Goal: Task Accomplishment & Management: Manage account settings

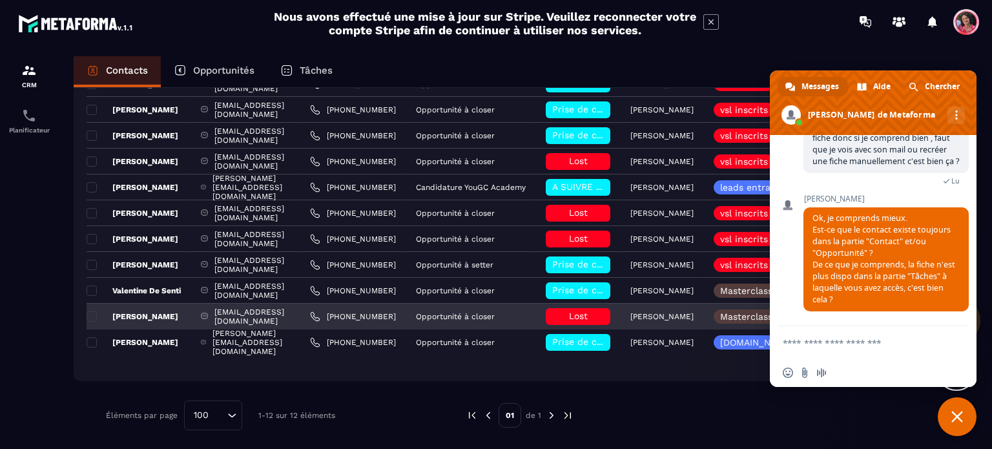
scroll to position [181, 0]
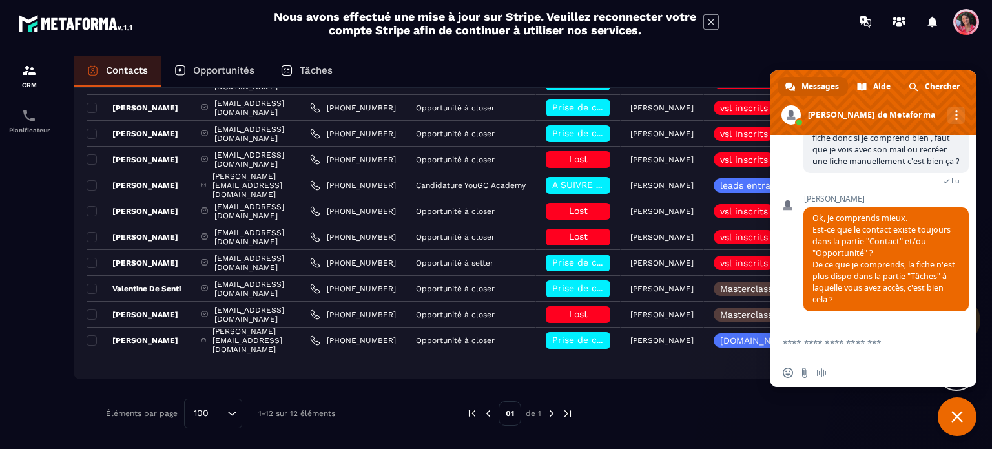
click at [231, 75] on p "Opportunités" at bounding box center [223, 71] width 61 height 12
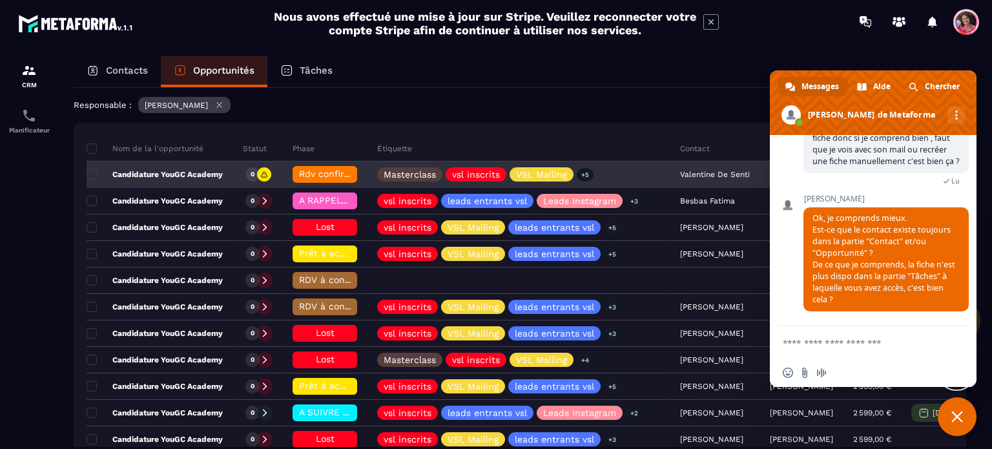
scroll to position [129, 0]
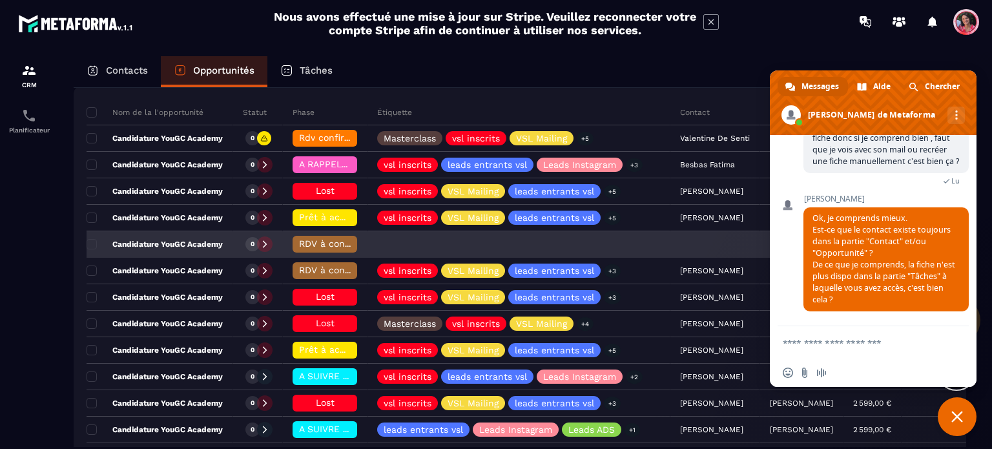
click at [311, 243] on span "RDV à conf. A RAPPELER" at bounding box center [353, 243] width 108 height 10
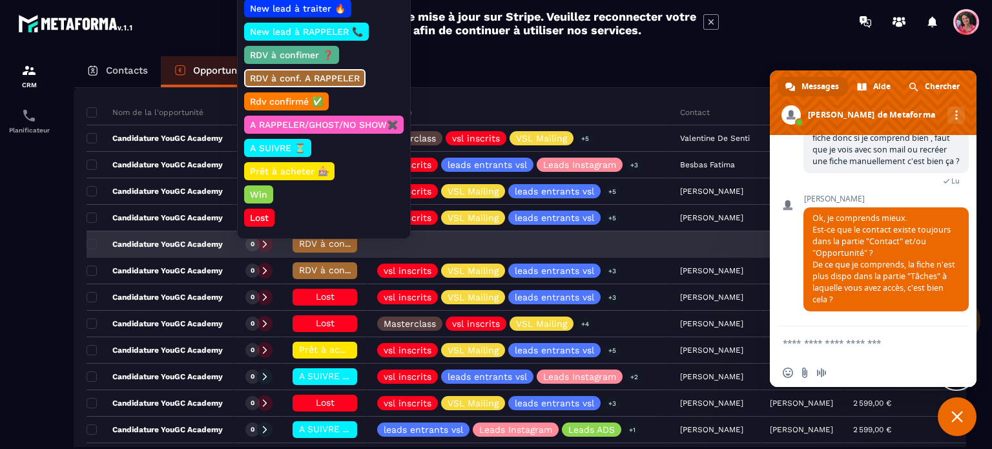
click at [311, 240] on span "RDV à conf. A RAPPELER" at bounding box center [353, 243] width 108 height 10
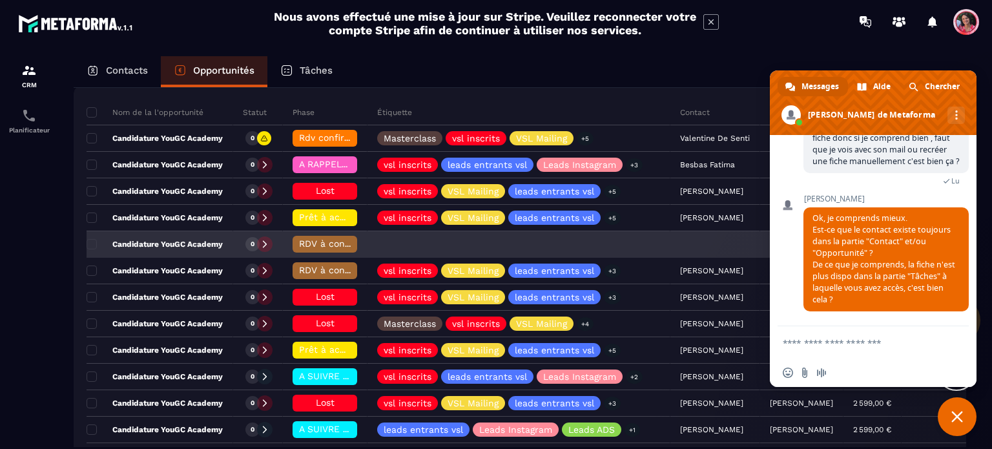
click at [204, 247] on p "Candidature YouGC Academy" at bounding box center [155, 244] width 136 height 10
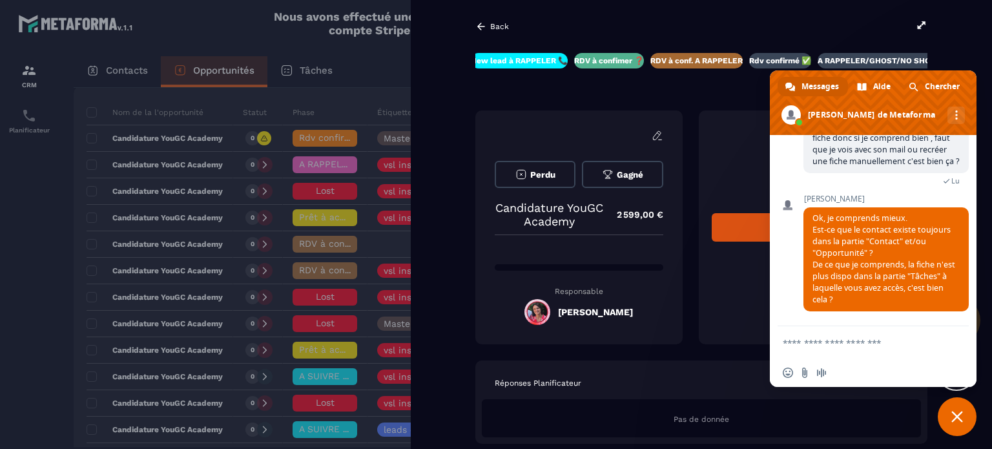
click at [839, 341] on textarea "Entrez votre message..." at bounding box center [858, 343] width 152 height 12
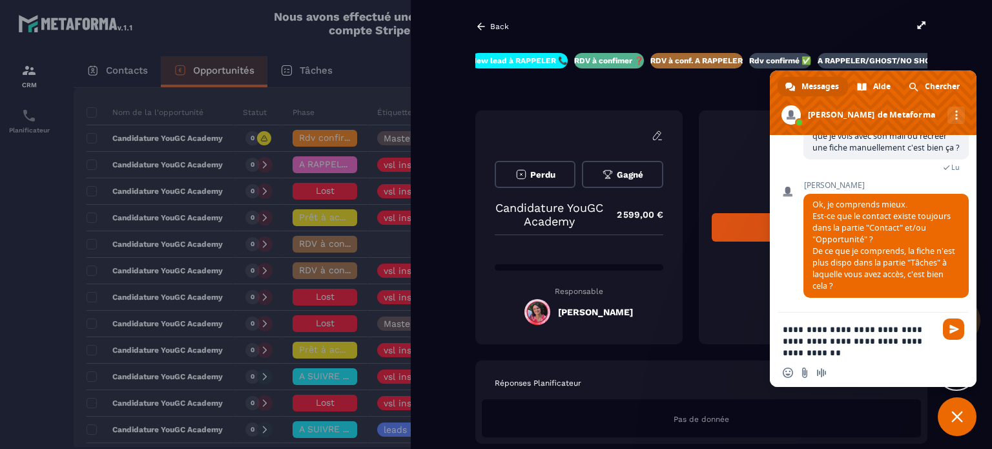
type textarea "**********"
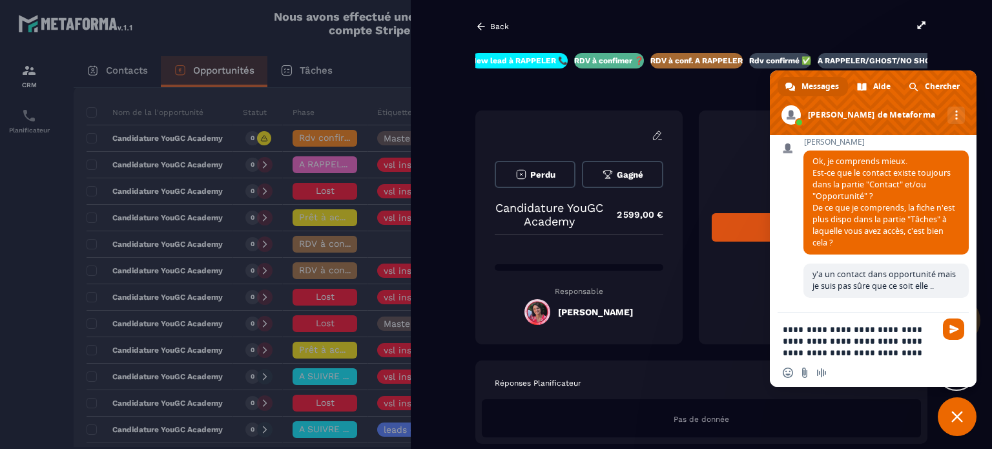
scroll to position [872, 0]
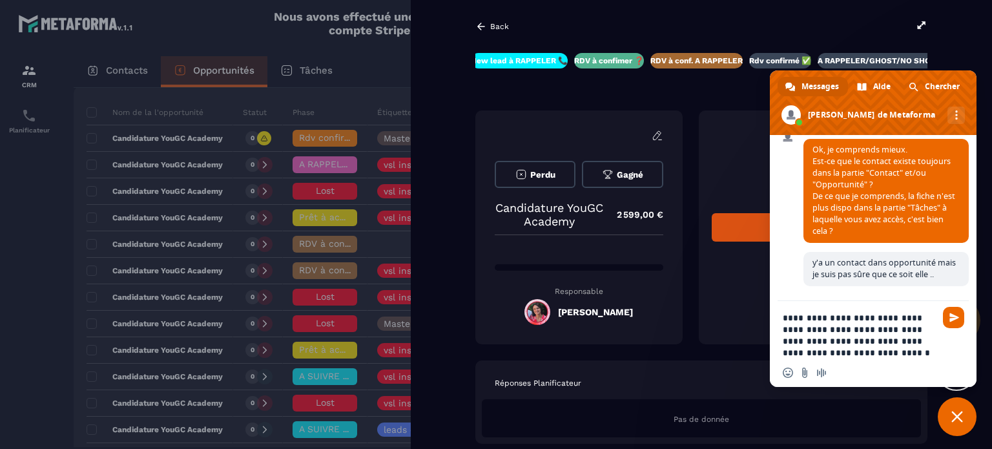
type textarea "**********"
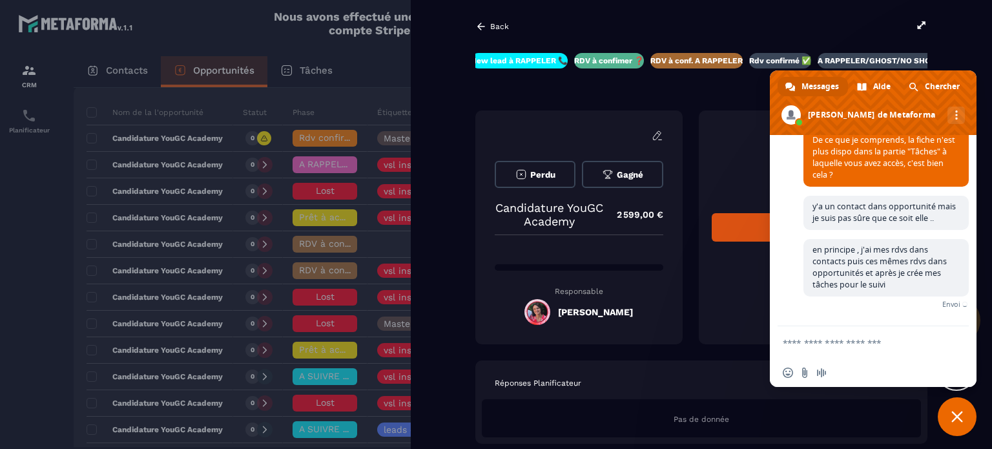
scroll to position [921, 0]
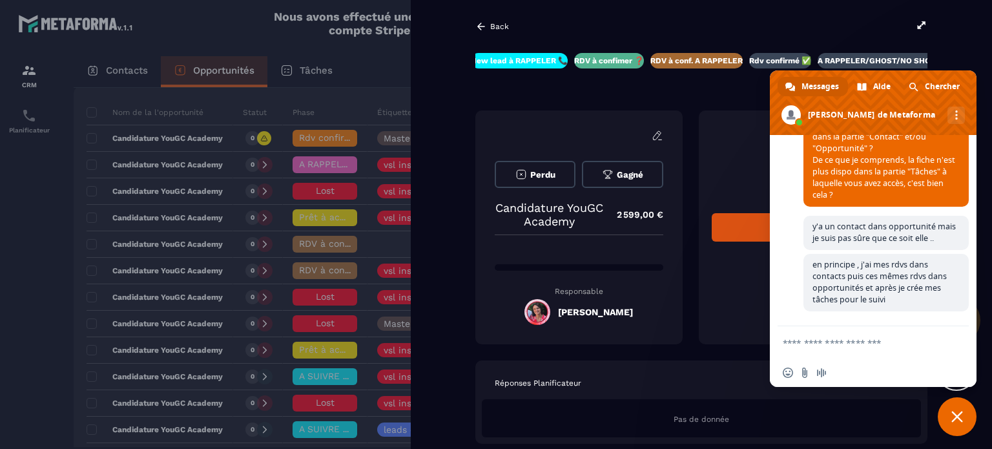
click at [991, 31] on div "Back New lead à traiter 🔥 New lead à RAPPELER 📞 RDV à confimer ❓ RDV à conf. A …" at bounding box center [701, 224] width 581 height 449
click at [963, 421] on span "Fermer le chat" at bounding box center [956, 416] width 39 height 39
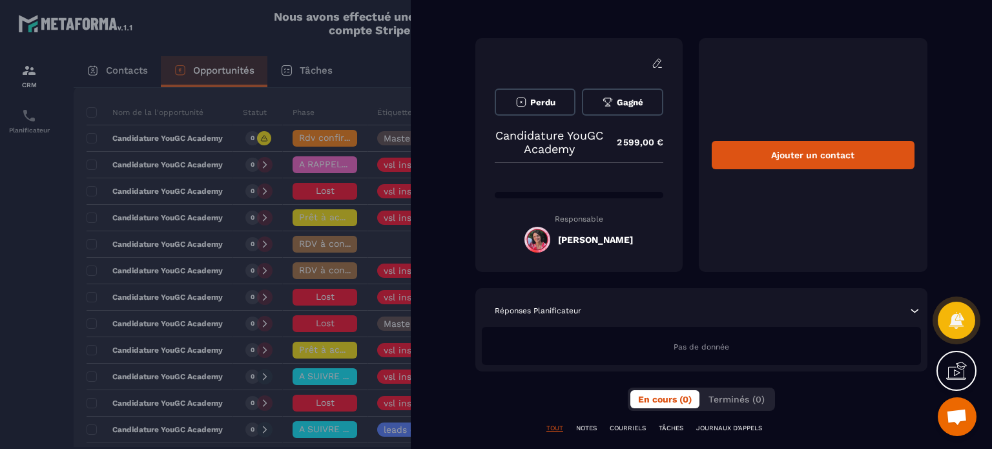
scroll to position [0, 0]
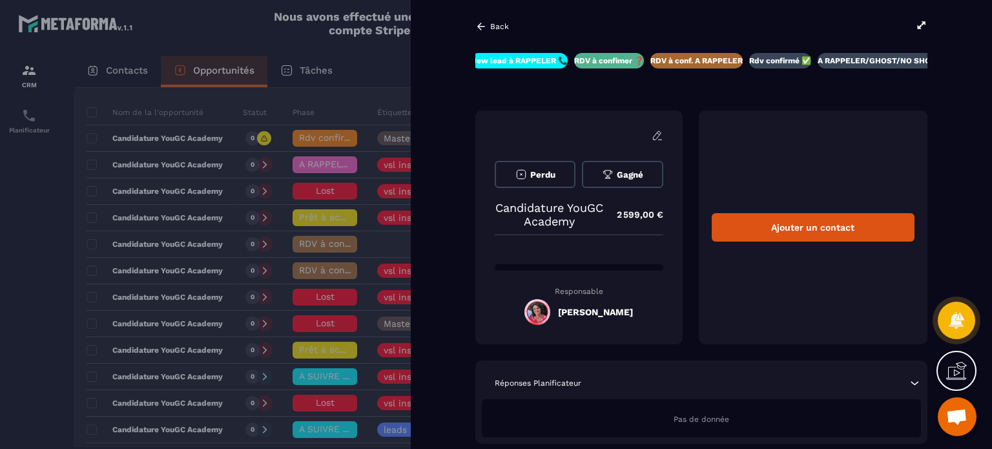
click at [501, 24] on p "Back" at bounding box center [499, 26] width 19 height 9
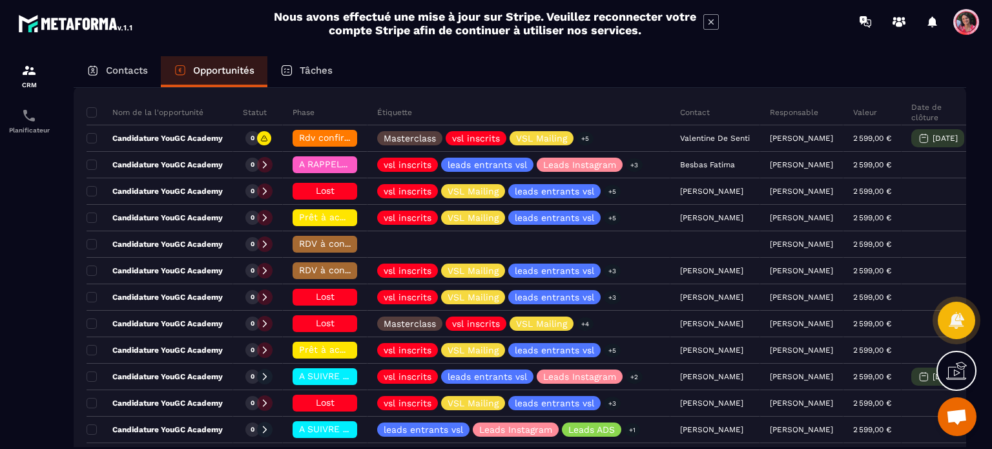
click at [959, 420] on span "Ouvrir le chat" at bounding box center [956, 418] width 21 height 18
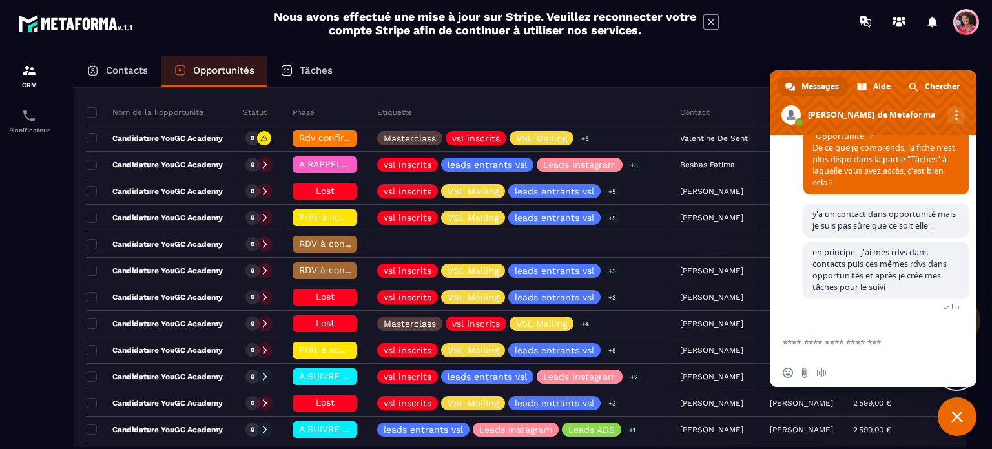
click at [790, 23] on div "Nous avons effectué une mise à jour sur Stripe. Veuillez reconnecter votre comp…" at bounding box center [496, 23] width 992 height 34
click at [967, 421] on span "Fermer le chat" at bounding box center [956, 416] width 39 height 39
